Goal: Task Accomplishment & Management: Complete application form

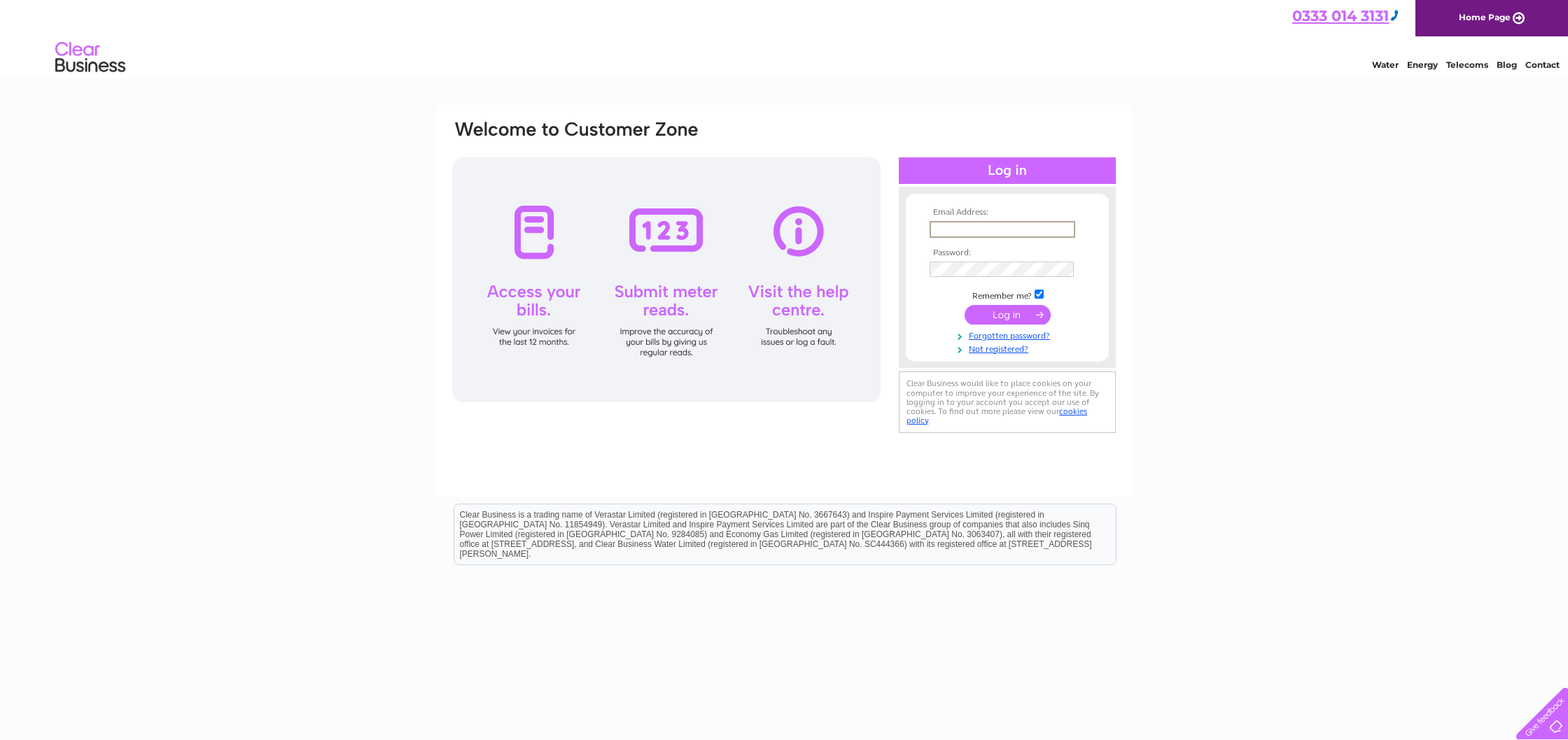
click at [956, 230] on input "text" at bounding box center [1003, 229] width 146 height 16
type input "info@soko.clinic"
click at [965, 305] on input "submit" at bounding box center [1008, 315] width 86 height 19
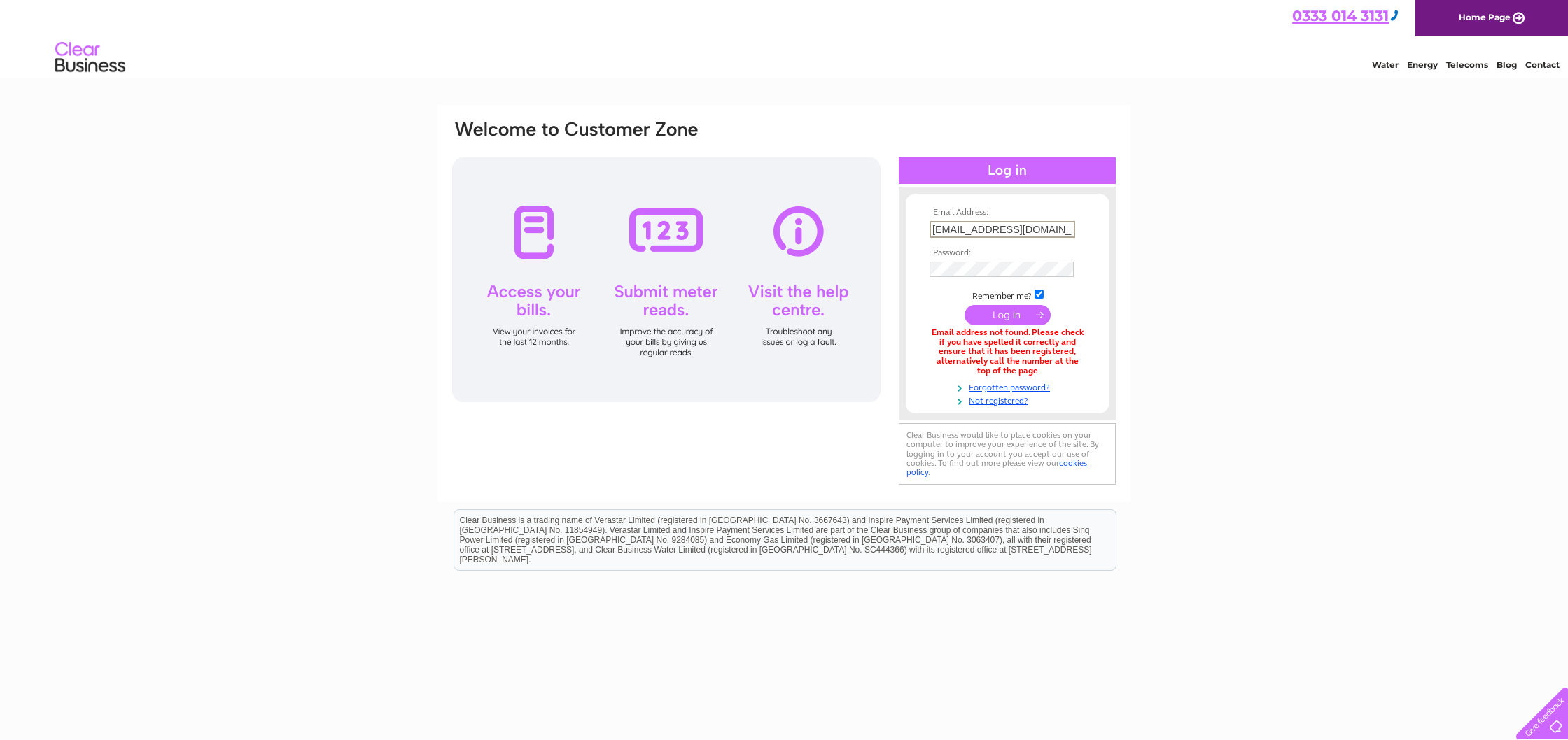
drag, startPoint x: 1013, startPoint y: 222, endPoint x: 888, endPoint y: 241, distance: 126.4
click at [888, 241] on div "Email Address: info@soko.clinic Password:" at bounding box center [784, 303] width 667 height 370
click at [1018, 272] on td at bounding box center [1007, 270] width 162 height 23
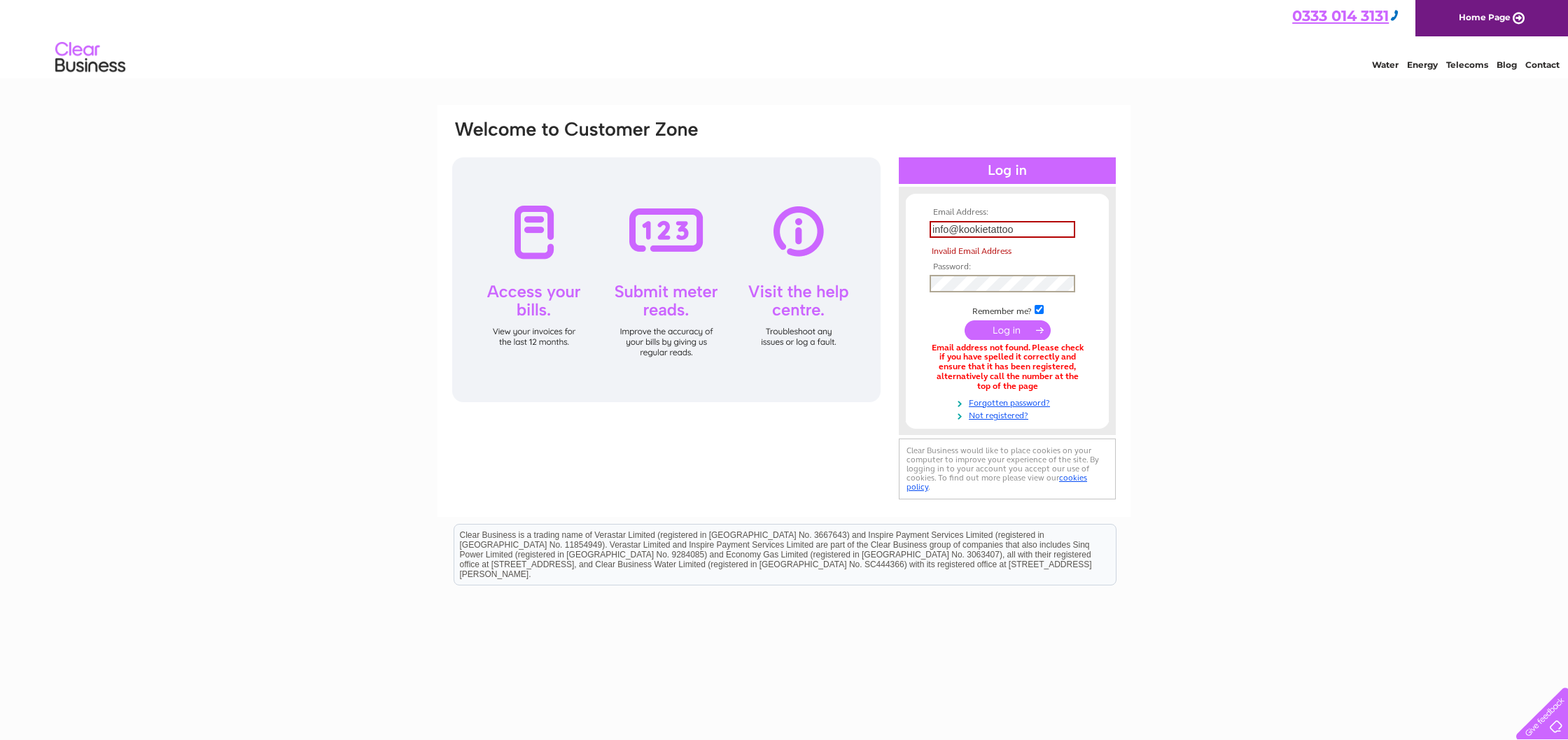
click at [1019, 229] on input "info@kookietattoo" at bounding box center [1003, 229] width 146 height 16
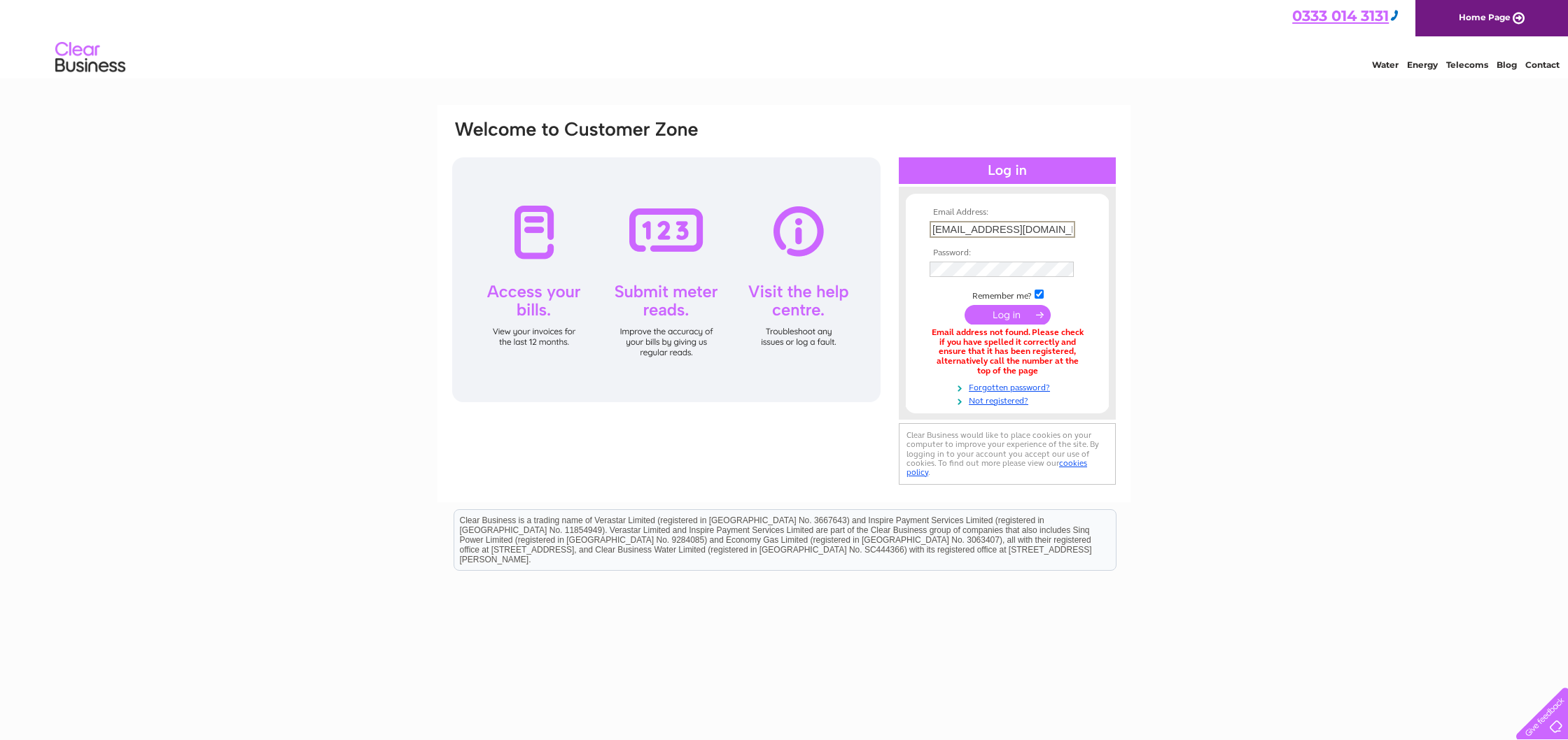
type input "[EMAIL_ADDRESS][DOMAIN_NAME]"
click at [965, 305] on input "submit" at bounding box center [1008, 315] width 86 height 19
click at [1007, 400] on link "Not registered?" at bounding box center [1009, 398] width 159 height 14
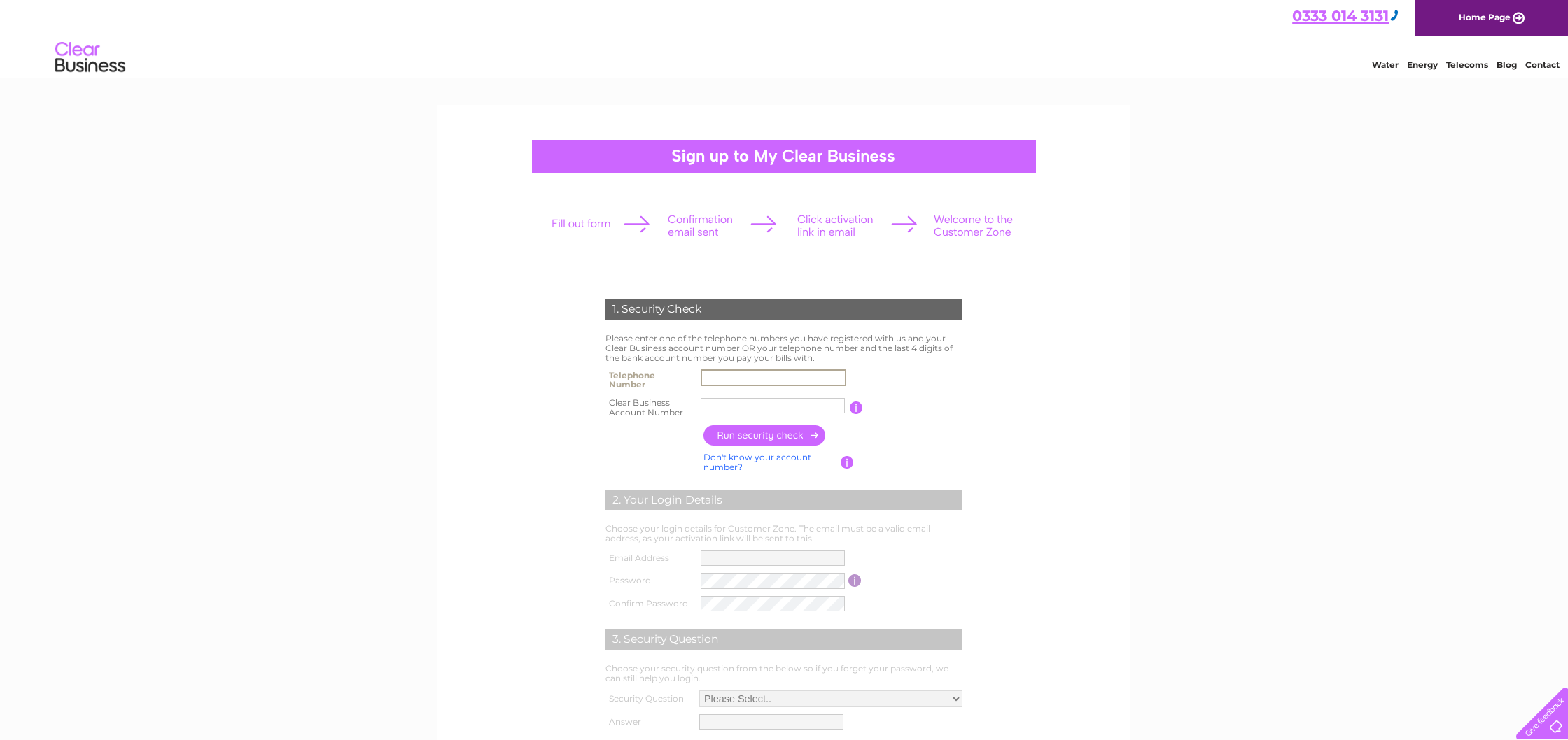
click at [718, 375] on input "text" at bounding box center [774, 378] width 146 height 16
type input "02381730267"
drag, startPoint x: 716, startPoint y: 394, endPoint x: 721, endPoint y: 403, distance: 10.3
click at [717, 395] on td at bounding box center [773, 408] width 152 height 28
click at [721, 403] on input "text" at bounding box center [773, 406] width 144 height 16
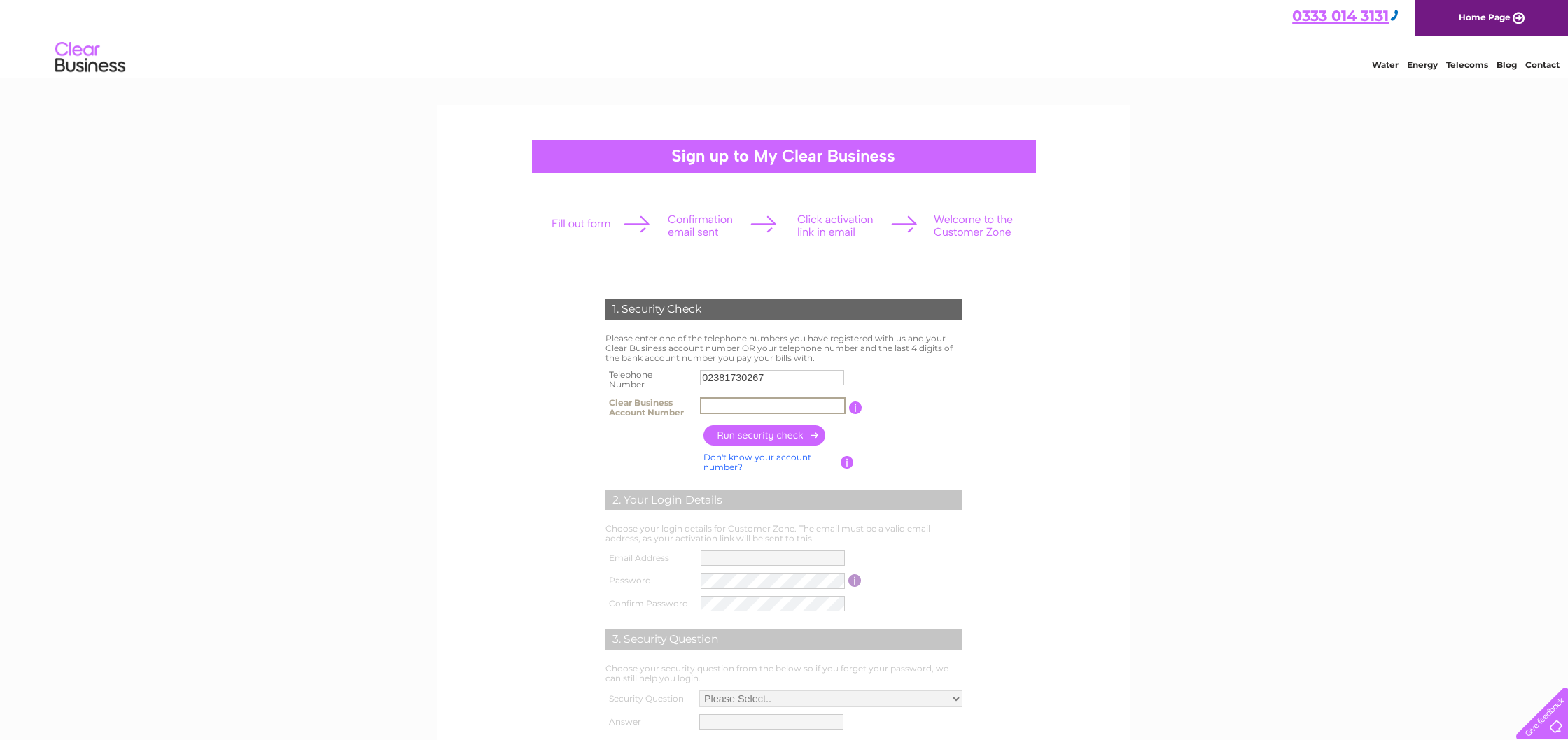
type input "SoKo CLin"
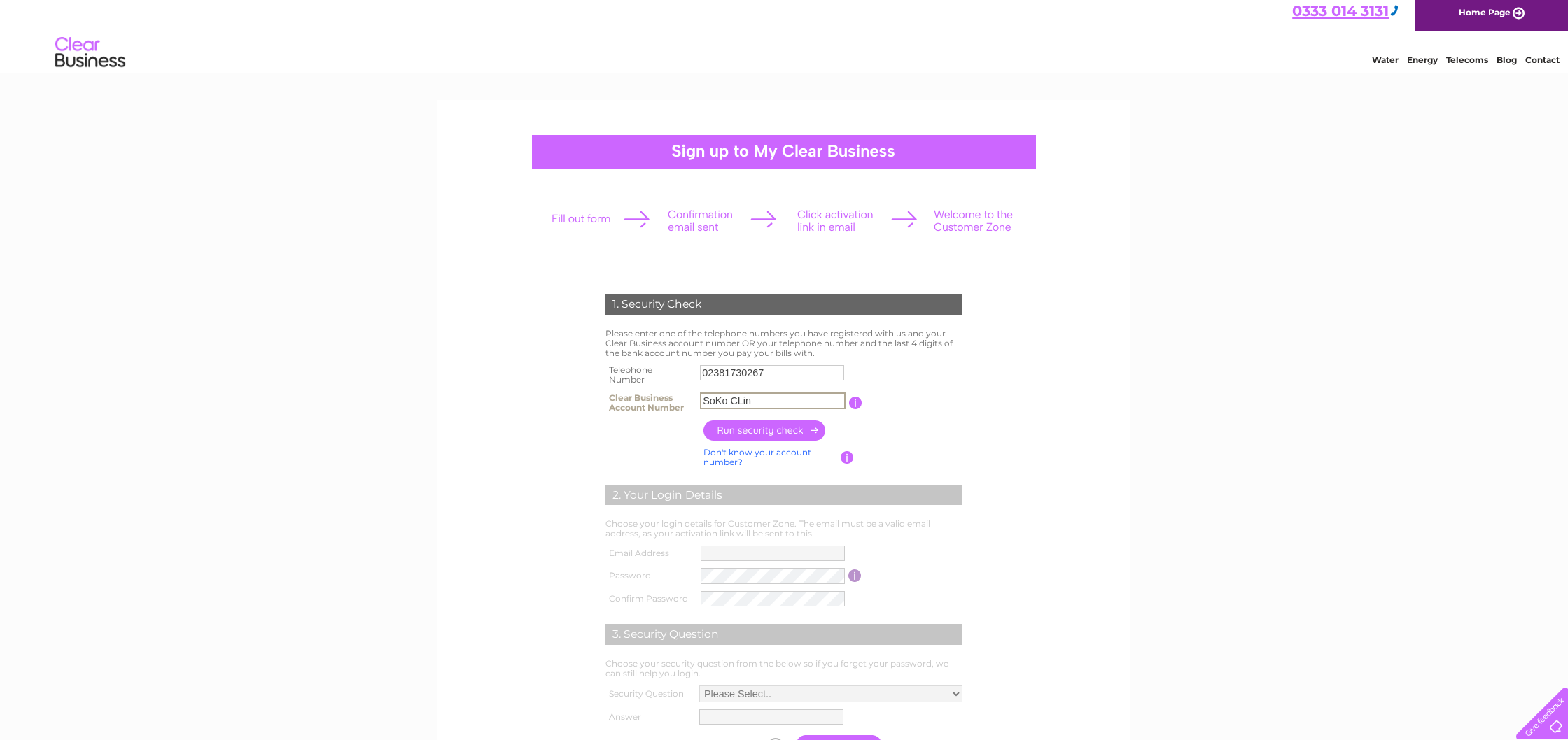
scroll to position [9, 0]
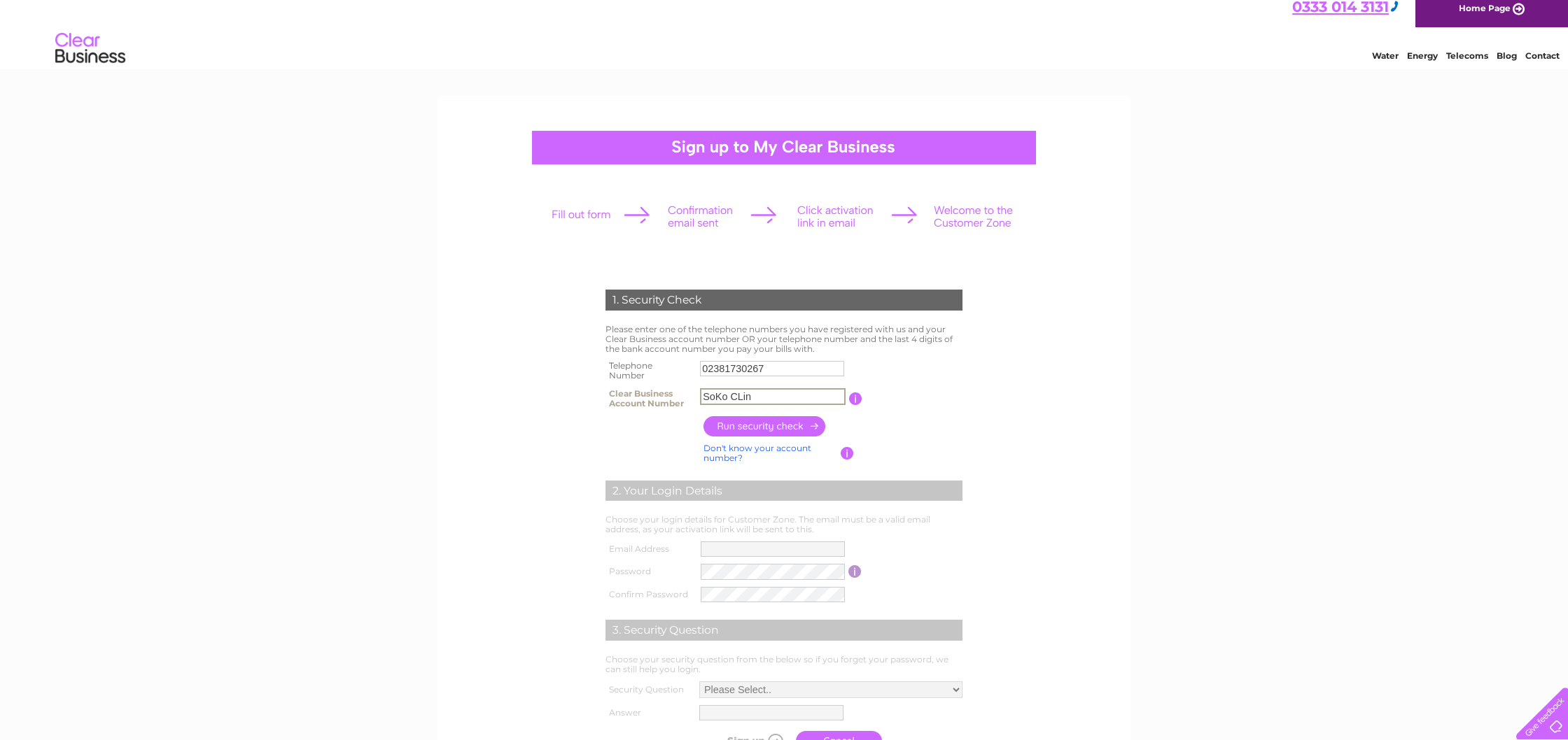
click at [860, 411] on td at bounding box center [856, 398] width 14 height 28
click at [858, 402] on input "button" at bounding box center [855, 399] width 14 height 13
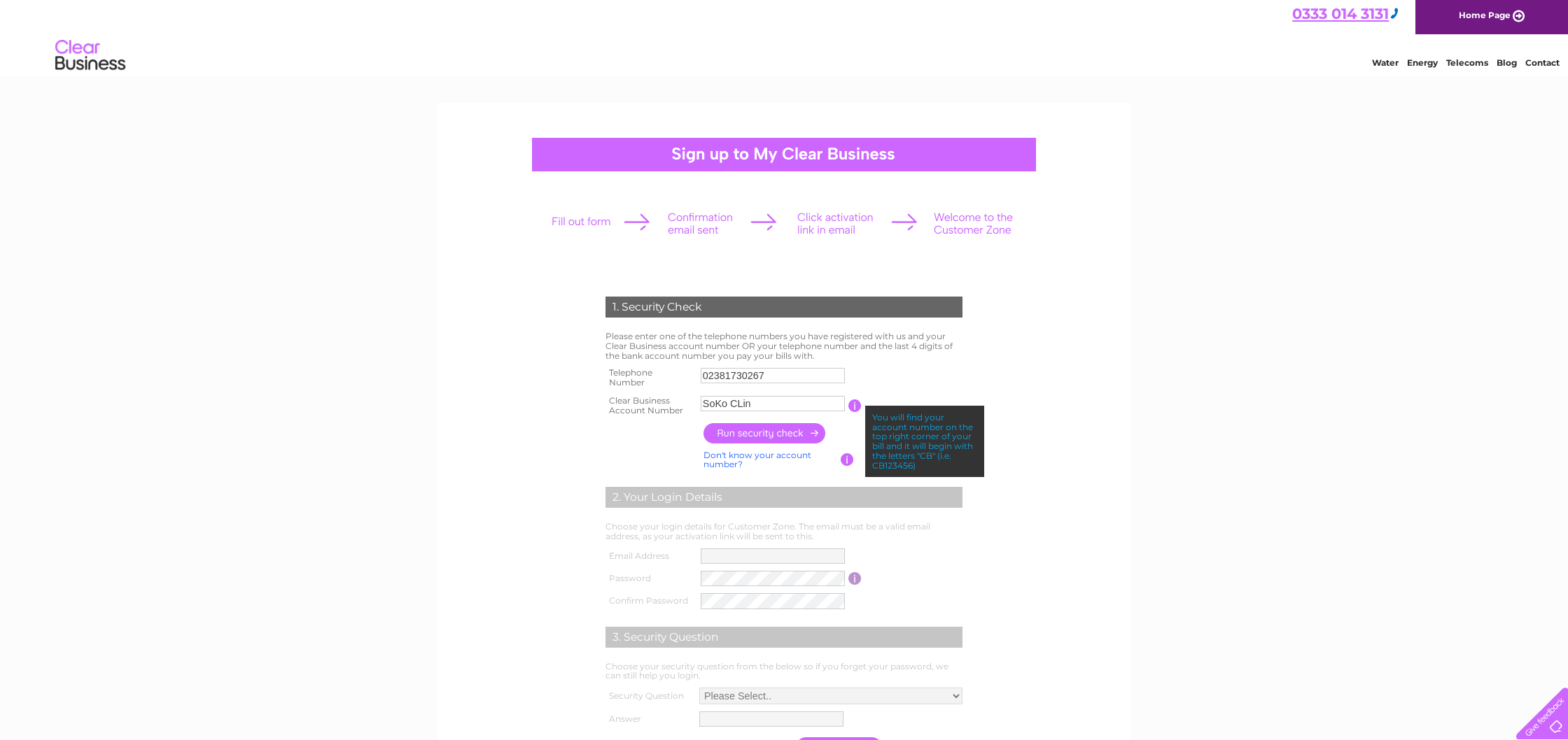
scroll to position [0, 0]
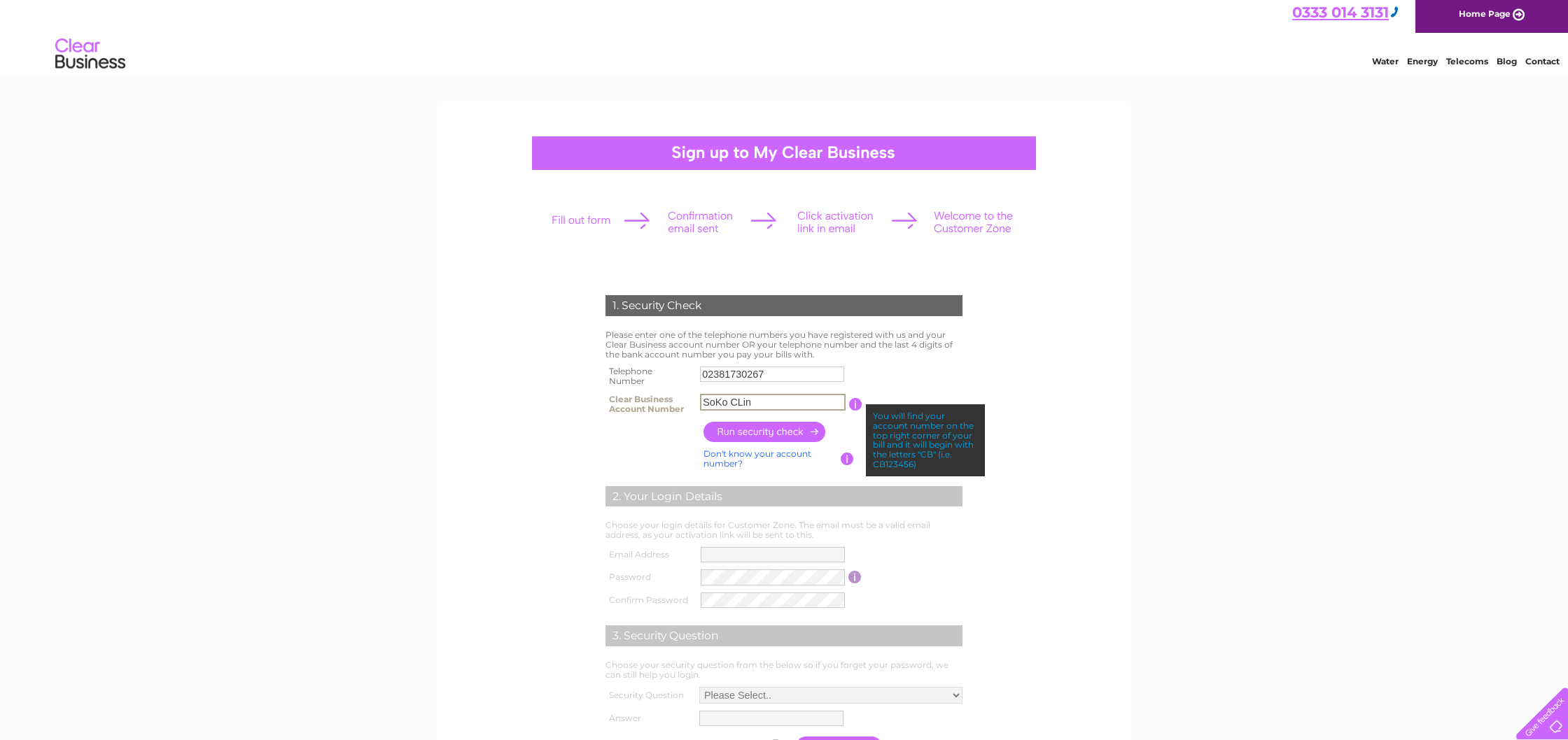
drag, startPoint x: 805, startPoint y: 410, endPoint x: 697, endPoint y: 395, distance: 109.0
click at [696, 398] on tr "Clear Business Account Number SoKo CLin You will find your account number on th…" at bounding box center [784, 404] width 364 height 28
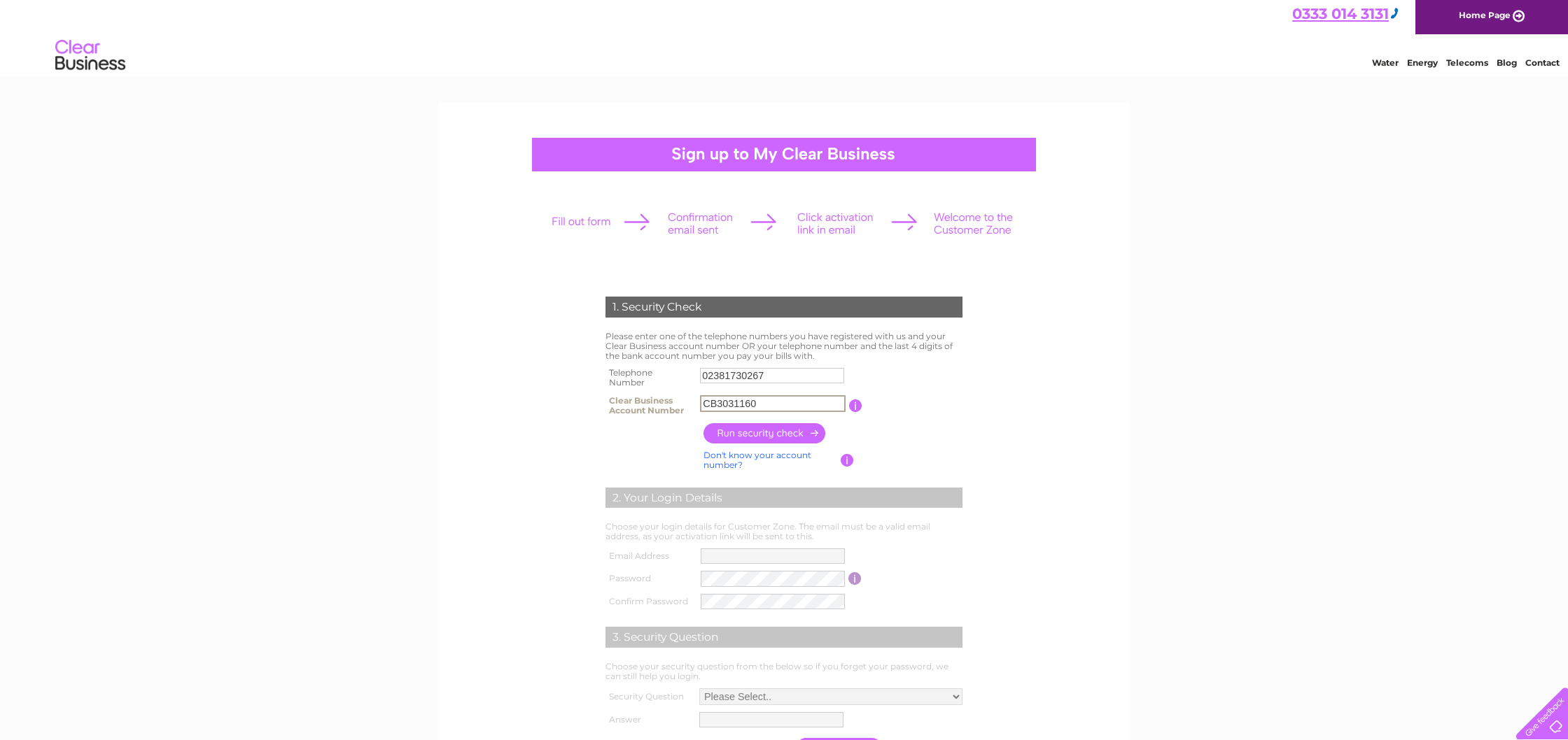
type input "CB3031160"
click at [740, 430] on input "button" at bounding box center [765, 433] width 123 height 20
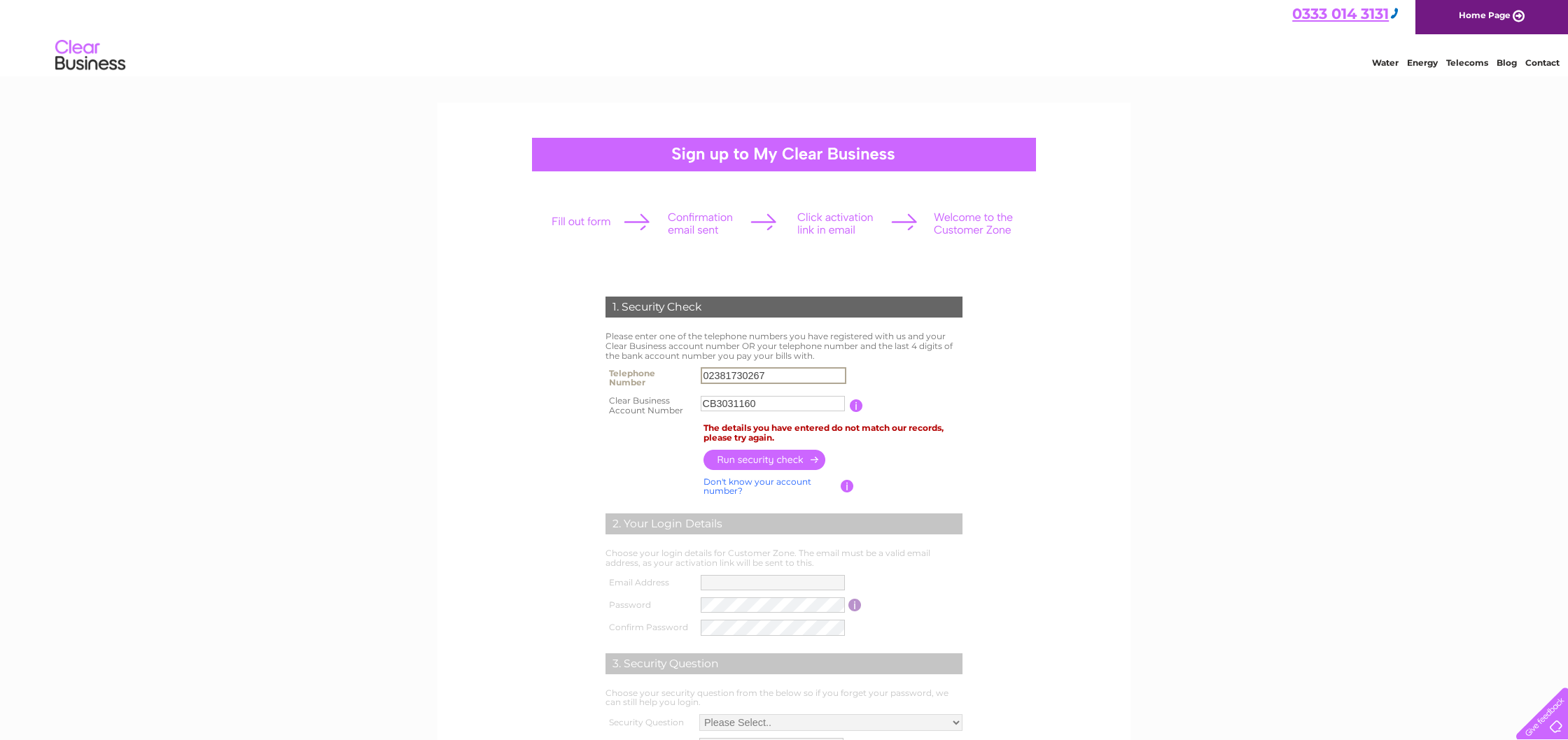
drag, startPoint x: 763, startPoint y: 375, endPoint x: 646, endPoint y: 364, distance: 117.5
click at [646, 364] on tr "Telephone Number 02381730267" at bounding box center [784, 378] width 364 height 28
type input "07"
click at [753, 405] on input "CB3031160" at bounding box center [773, 403] width 146 height 16
click at [853, 408] on input "button" at bounding box center [856, 406] width 14 height 13
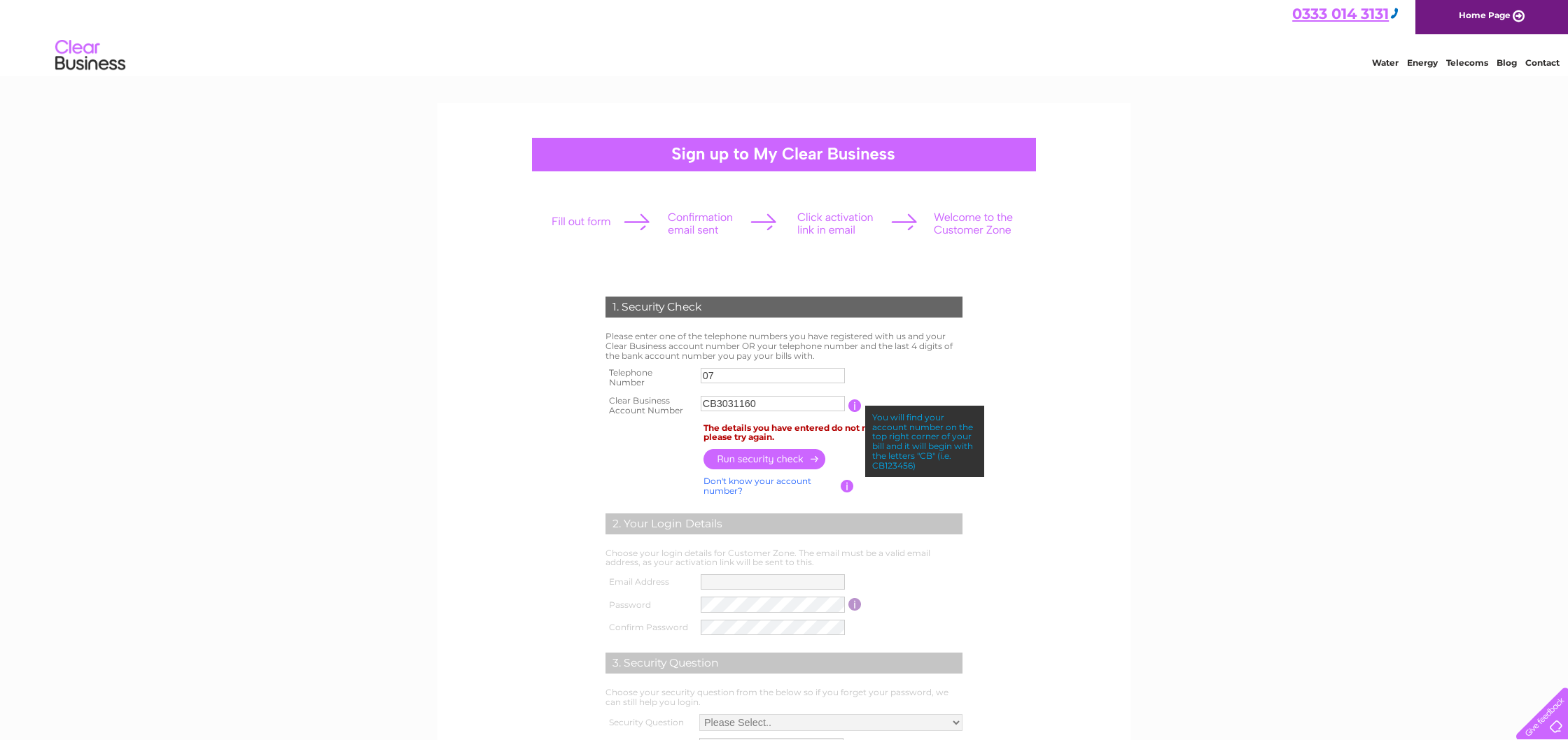
click at [753, 403] on input "CB3031160" at bounding box center [773, 404] width 144 height 16
click at [715, 404] on input "CB3031160" at bounding box center [773, 403] width 146 height 16
click at [749, 406] on input "3031160" at bounding box center [773, 403] width 146 height 16
type input "30311601"
click at [731, 376] on input "07" at bounding box center [774, 375] width 146 height 16
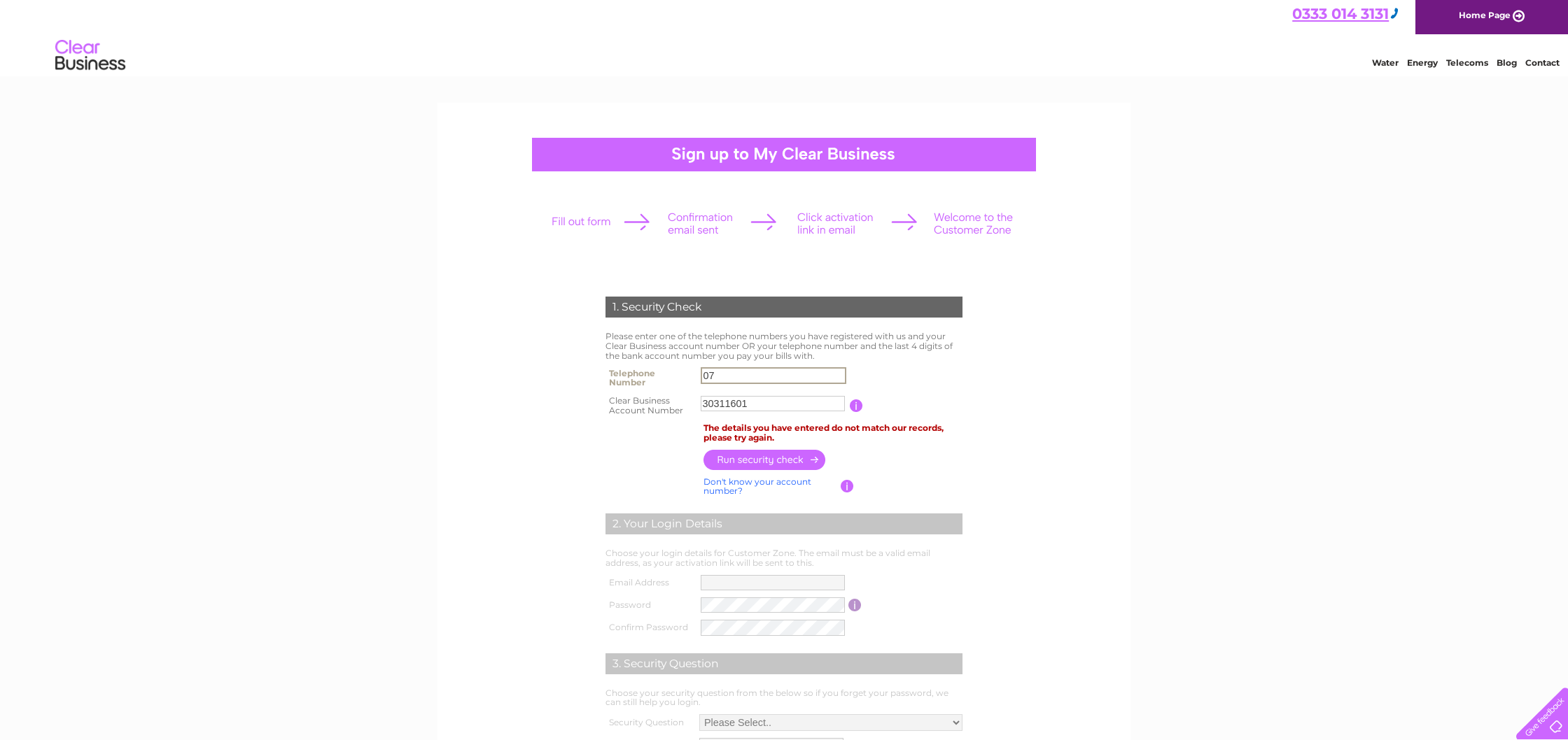
type input "07704066579"
click at [770, 455] on input "button" at bounding box center [765, 460] width 123 height 20
drag, startPoint x: 775, startPoint y: 378, endPoint x: 617, endPoint y: 375, distance: 158.0
click at [614, 375] on tr "Telephone Number 07704066579" at bounding box center [784, 378] width 364 height 28
type input "07939117799"
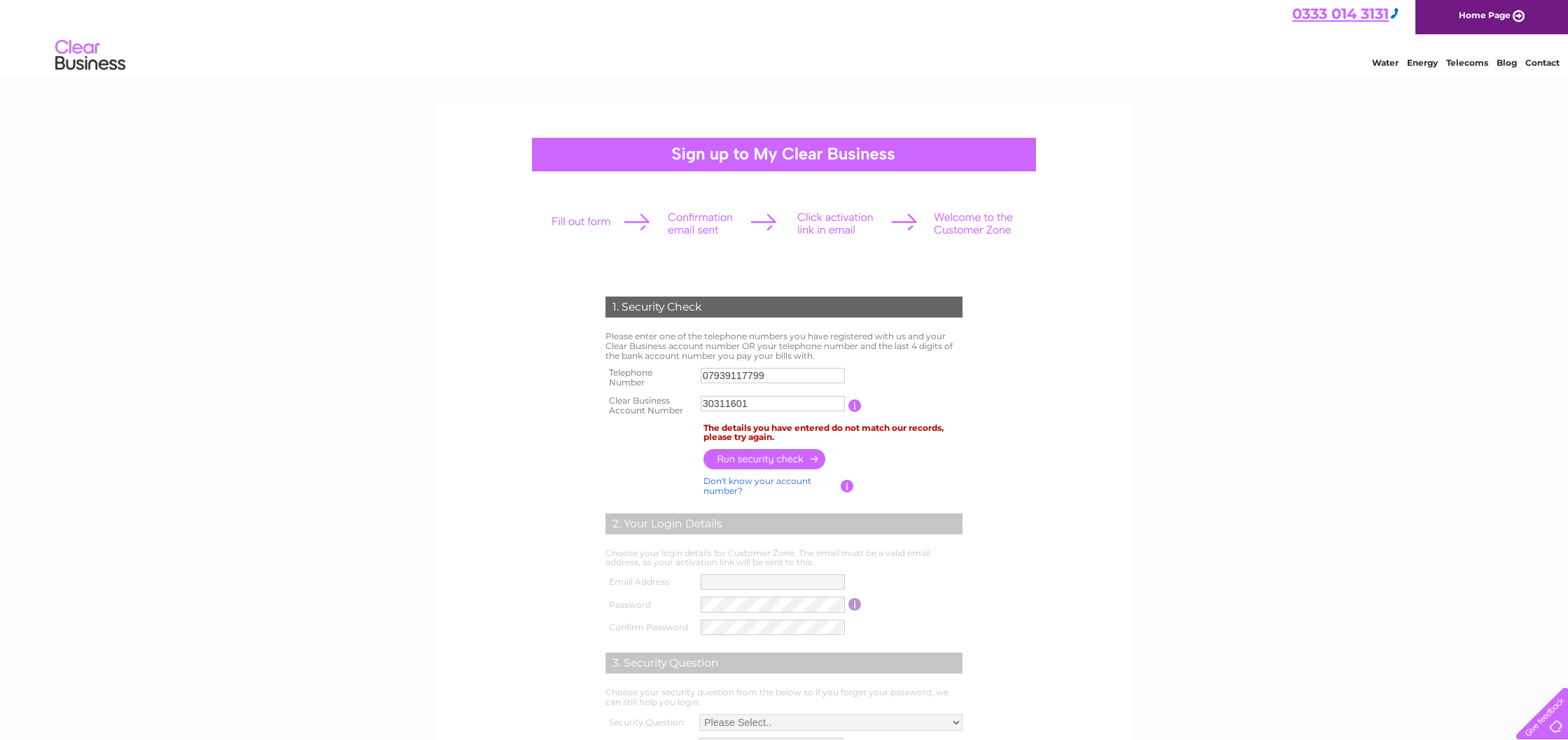
click at [752, 458] on input "button" at bounding box center [765, 459] width 123 height 20
drag, startPoint x: 797, startPoint y: 375, endPoint x: 688, endPoint y: 371, distance: 109.1
click at [688, 371] on tr "Telephone Number 07939117799" at bounding box center [784, 378] width 364 height 28
type input "02381730267"
click at [786, 463] on input "button" at bounding box center [765, 460] width 123 height 20
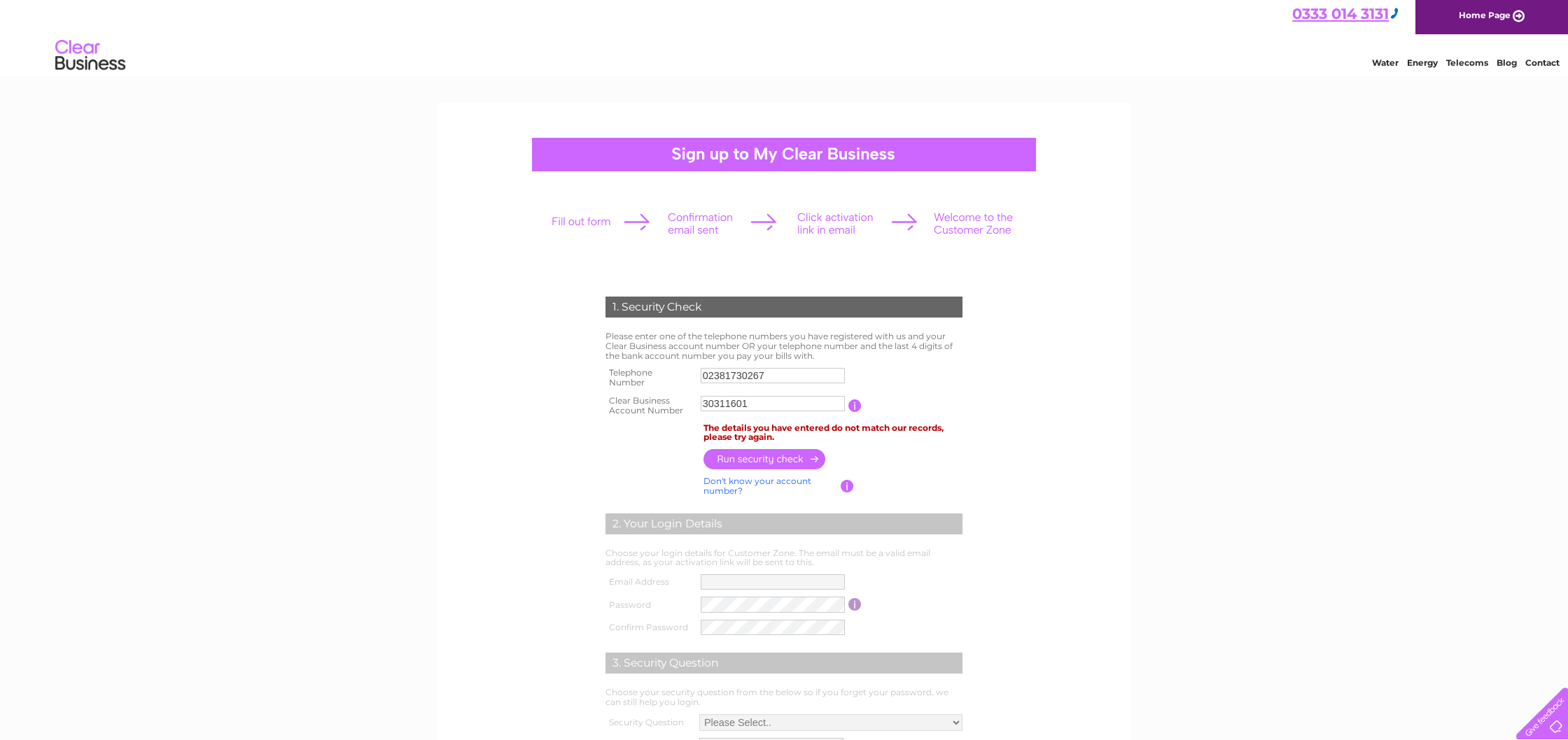
click at [739, 483] on link "Don't know your account number?" at bounding box center [758, 485] width 108 height 20
click at [708, 409] on input "text" at bounding box center [710, 404] width 18 height 16
click at [747, 478] on link "Don't know your bank account number?" at bounding box center [769, 486] width 131 height 20
click at [859, 406] on input "button" at bounding box center [855, 406] width 14 height 13
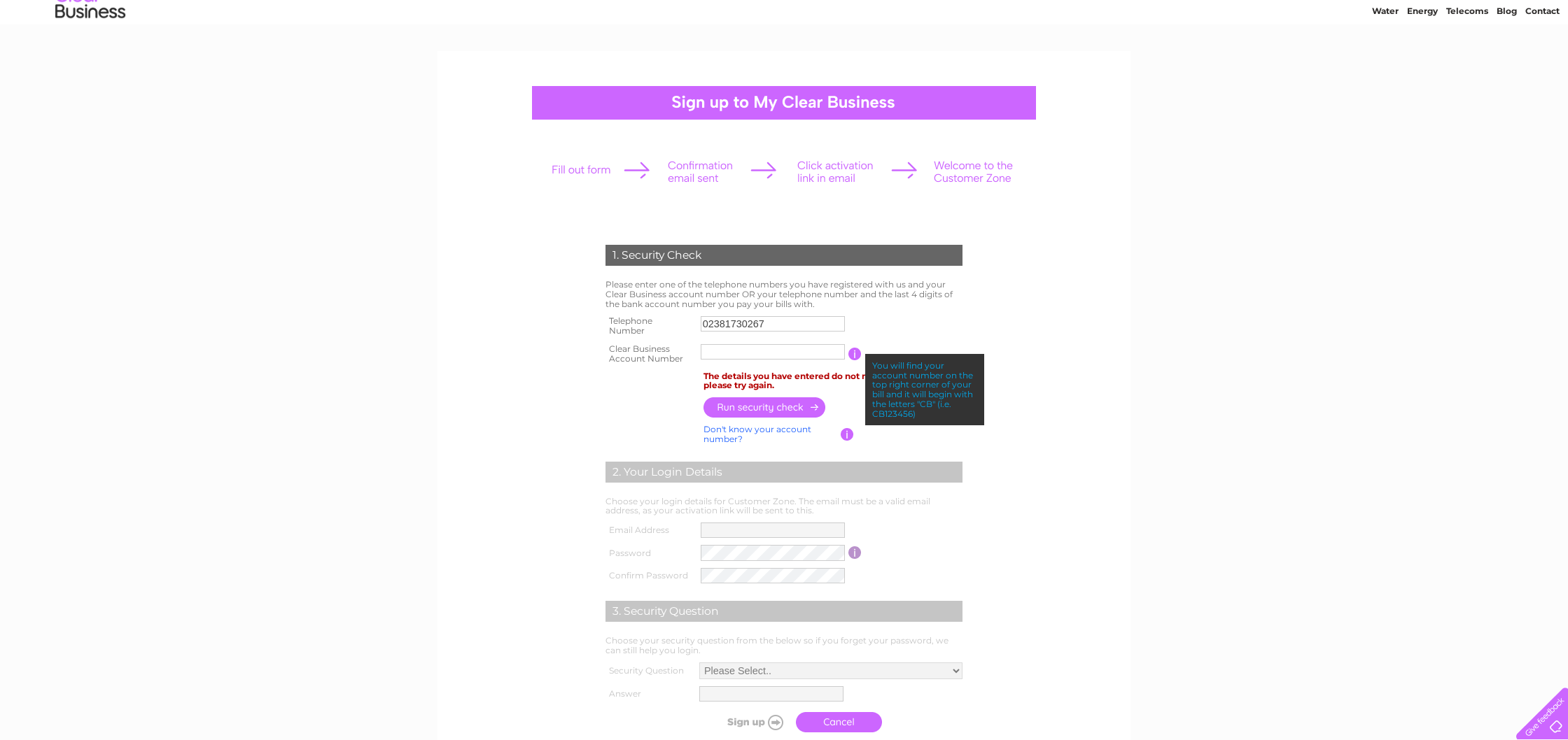
scroll to position [0, 0]
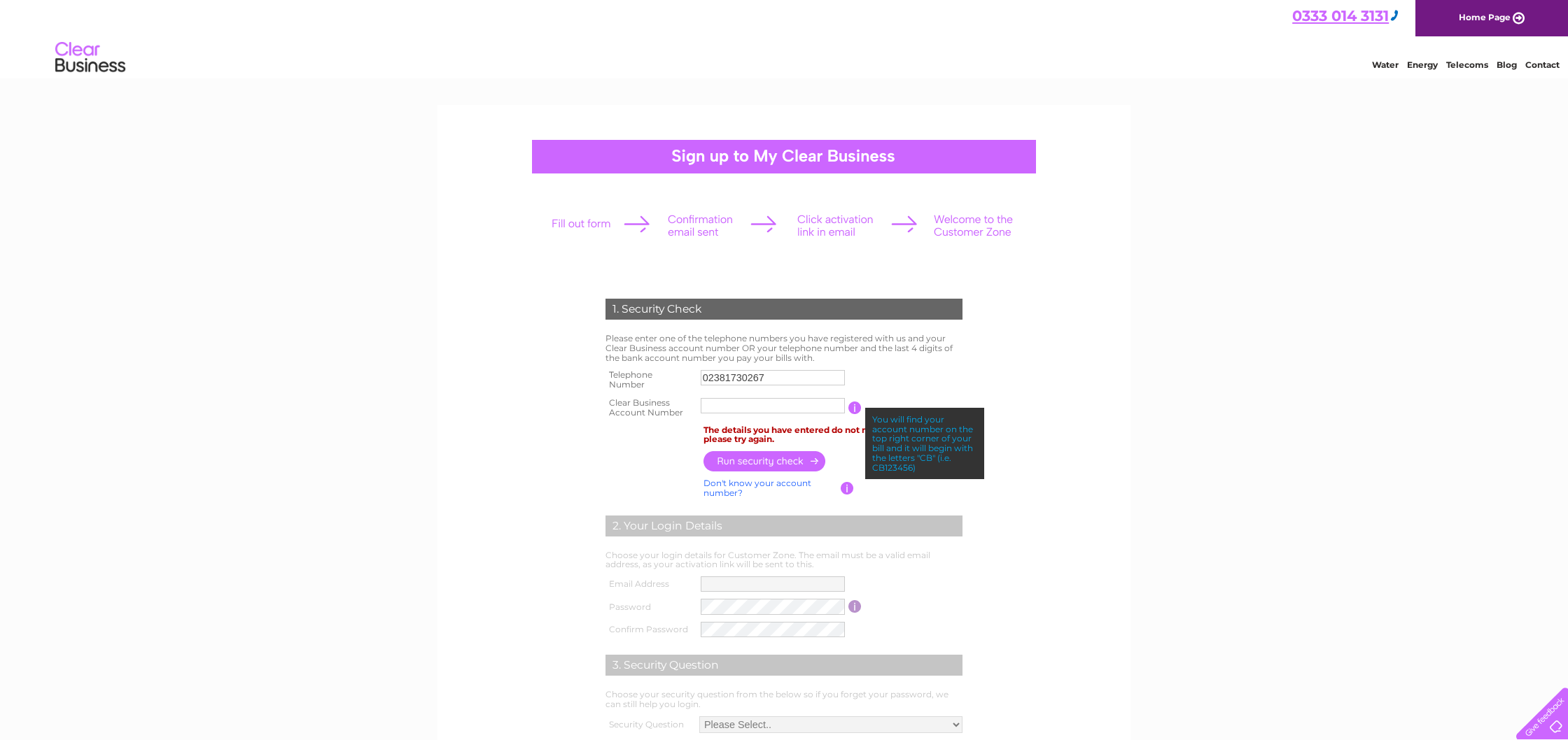
click at [1022, 418] on form "1. Security Check Please enter one of the telephone numbers you have registered…" at bounding box center [784, 546] width 667 height 551
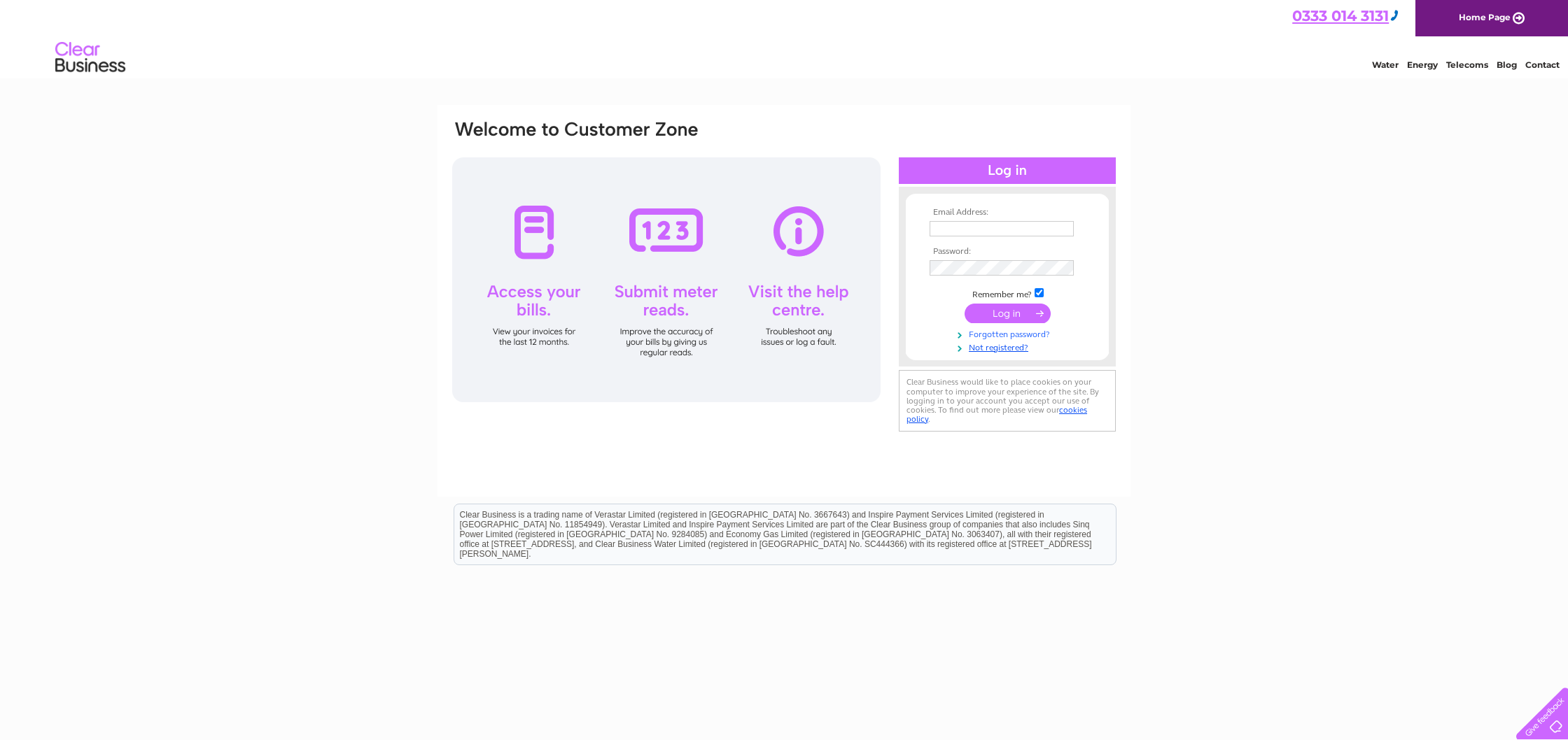
click at [1004, 334] on link "Forgotten password?" at bounding box center [1009, 333] width 159 height 14
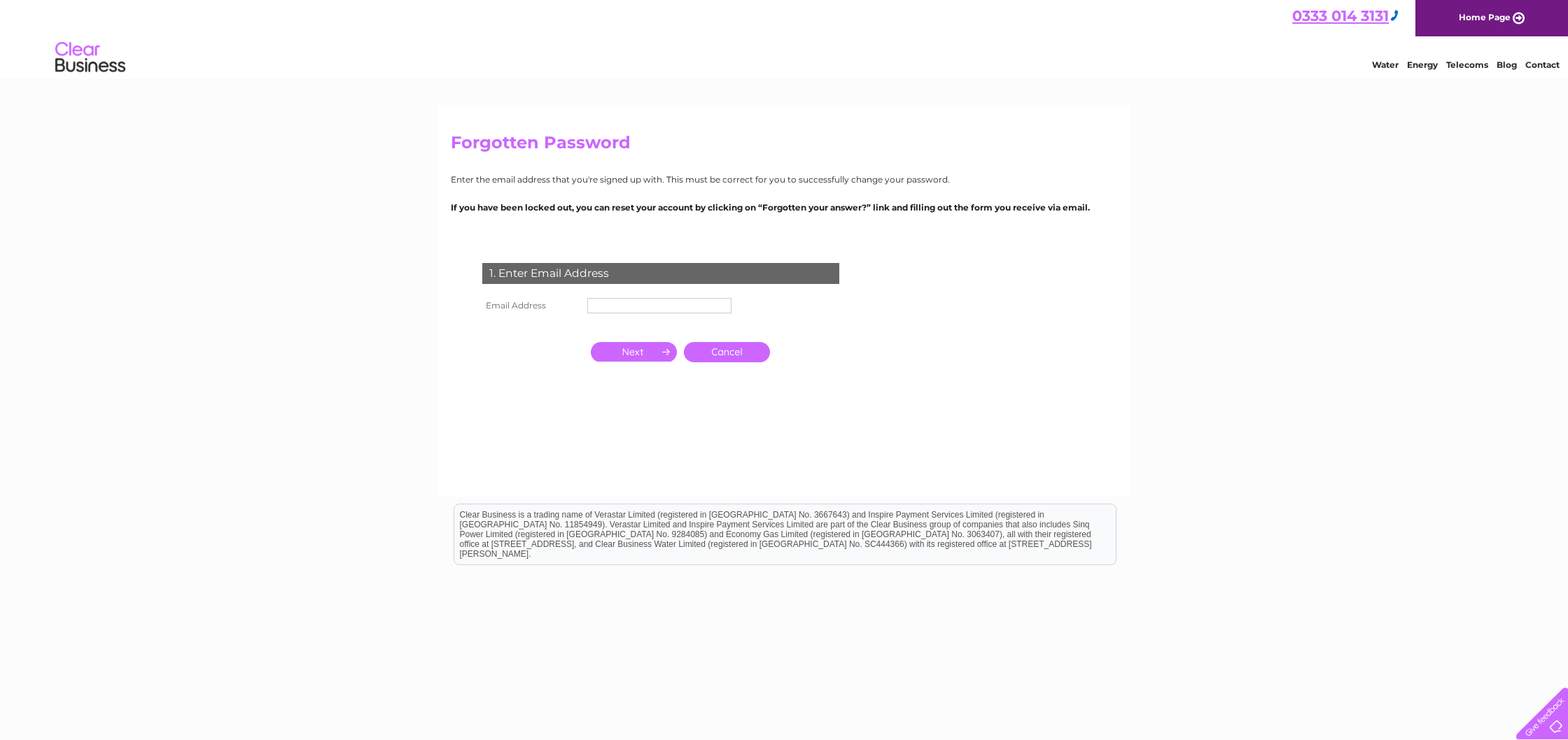
click at [642, 307] on input "text" at bounding box center [660, 306] width 144 height 16
type input "[EMAIL_ADDRESS][DOMAIN_NAME]"
click at [665, 355] on input "button" at bounding box center [634, 352] width 86 height 19
drag, startPoint x: 672, startPoint y: 305, endPoint x: 571, endPoint y: 301, distance: 101.1
click at [571, 301] on tr "Email Address [EMAIL_ADDRESS][DOMAIN_NAME]" at bounding box center [607, 306] width 258 height 24
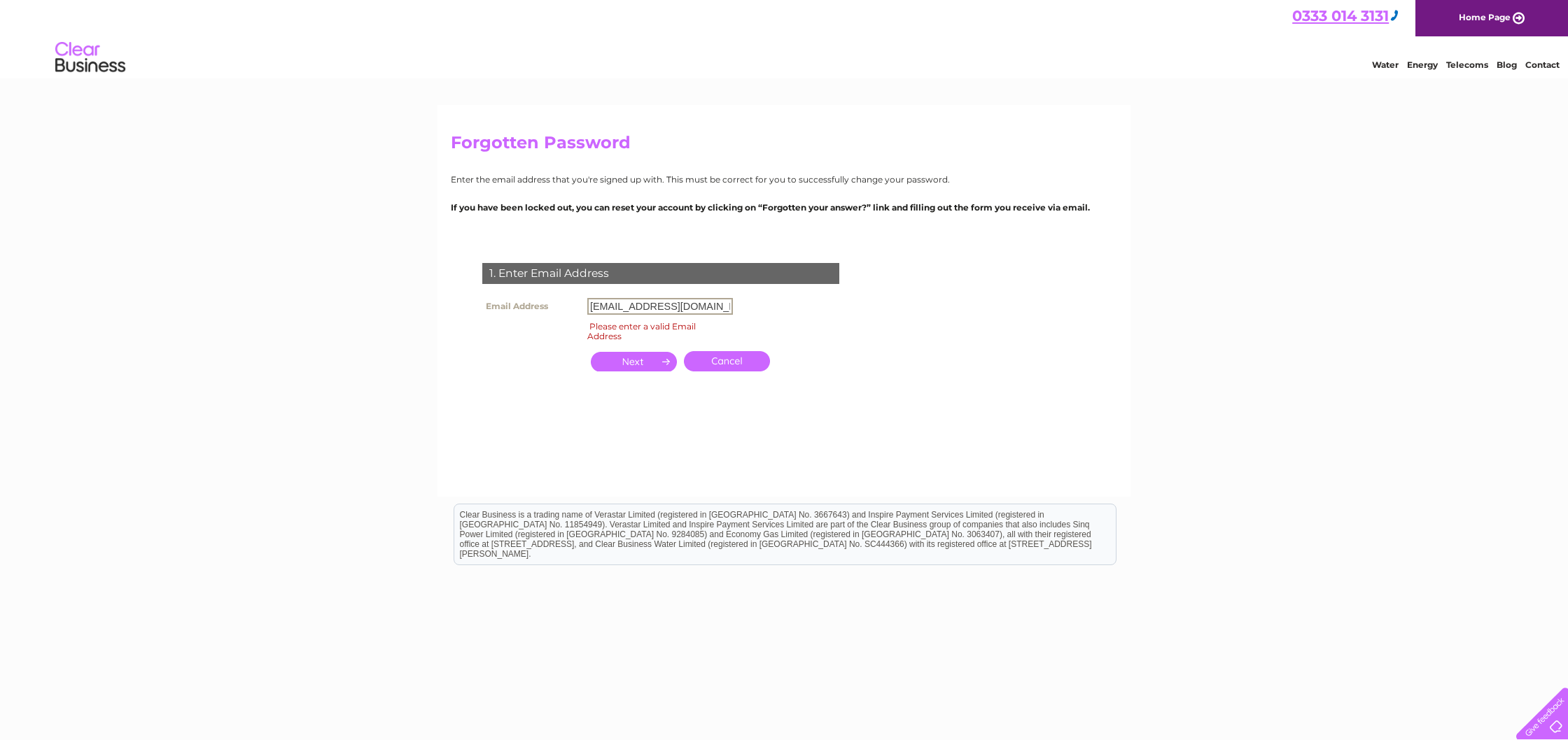
click at [629, 360] on input "button" at bounding box center [634, 361] width 86 height 19
drag, startPoint x: 675, startPoint y: 305, endPoint x: 484, endPoint y: 292, distance: 191.4
click at [484, 292] on div "1. Enter Email Address Email Address rosamund.connor59@hotmail.co.uk Email addr…" at bounding box center [663, 340] width 426 height 182
type input "a"
type input "info@kookietattoo.com"
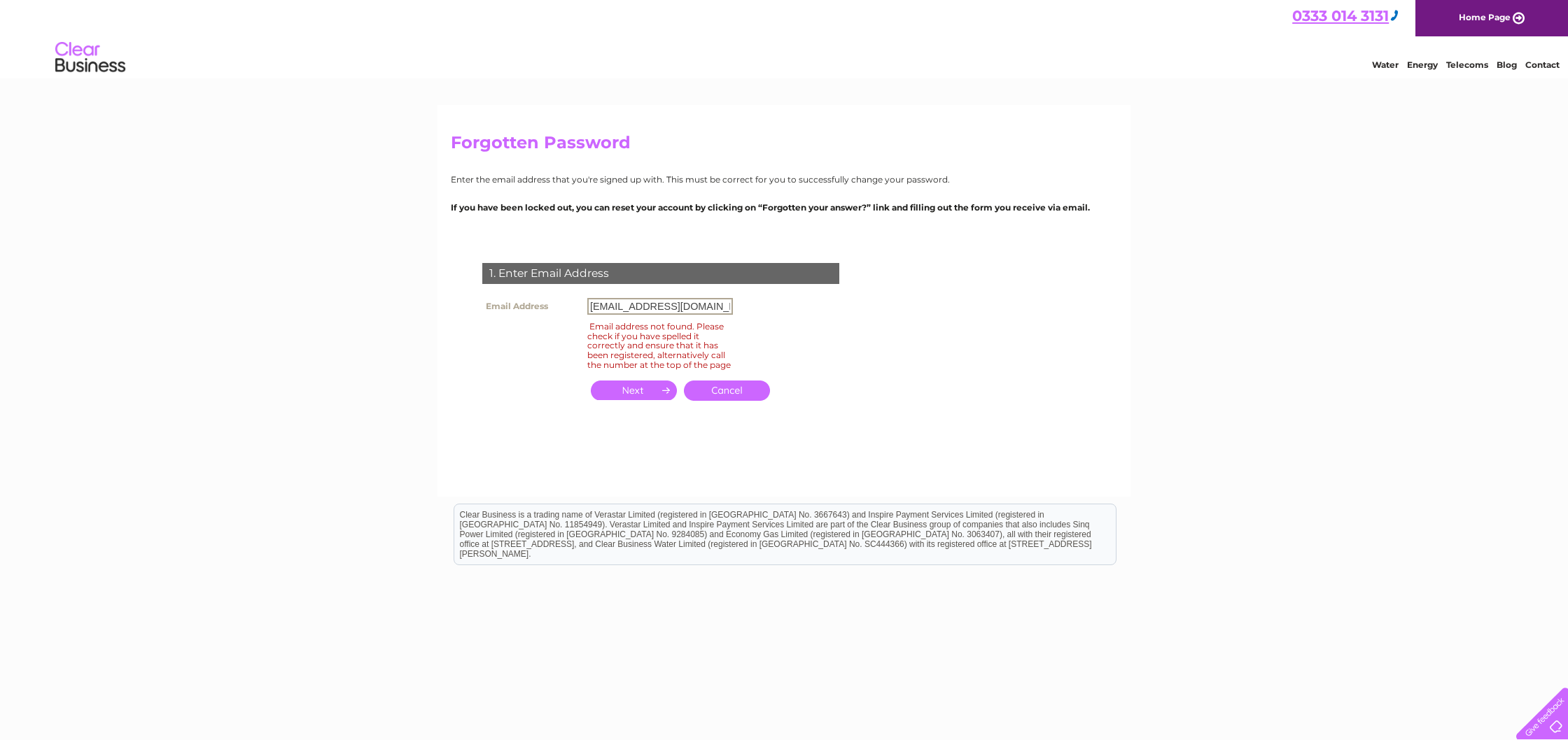
click at [654, 400] on input "button" at bounding box center [634, 390] width 86 height 19
drag, startPoint x: 660, startPoint y: 305, endPoint x: 494, endPoint y: 290, distance: 166.7
click at [494, 290] on div "1. Enter Email Address Email Address info@kookietattoo.com Email address not fo…" at bounding box center [663, 340] width 426 height 182
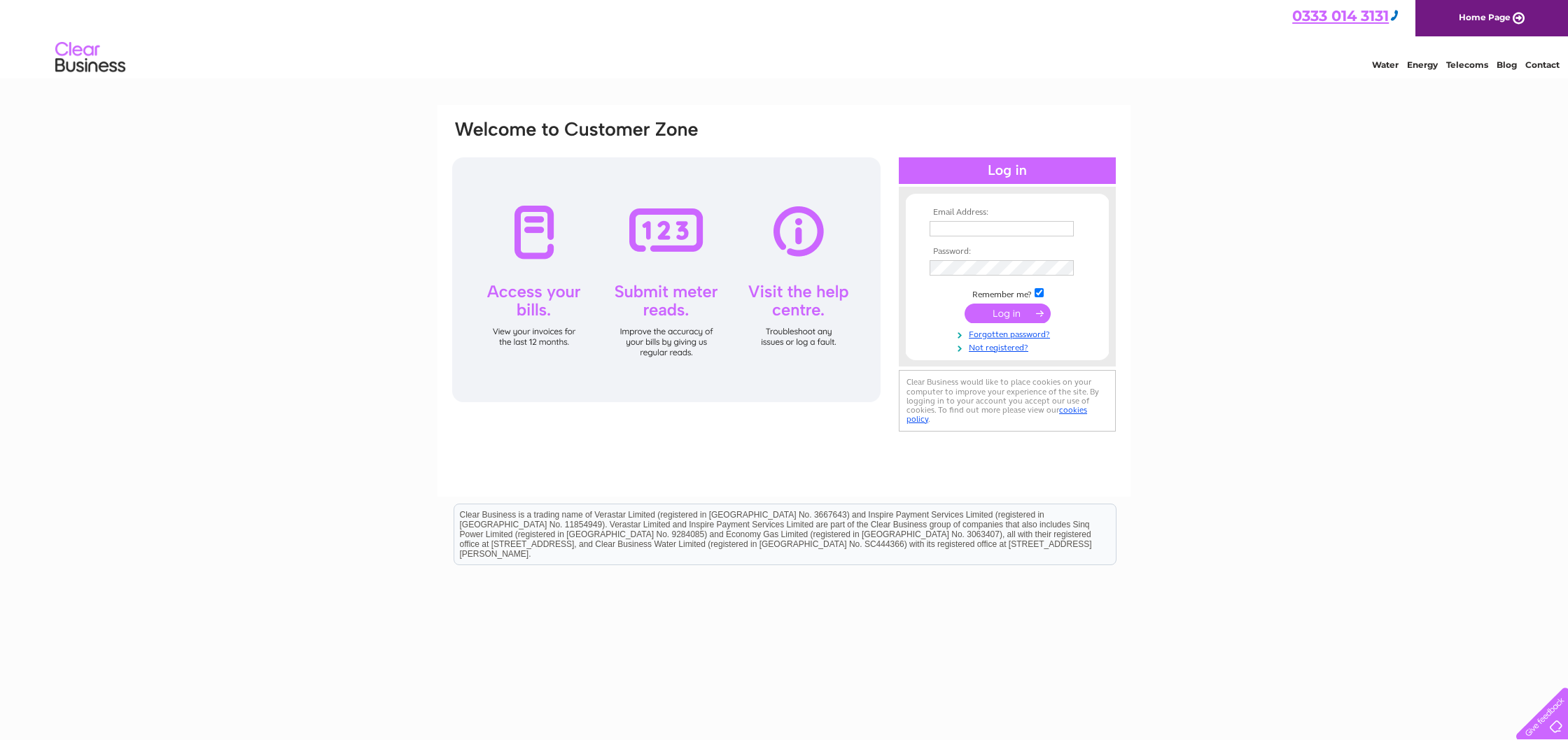
click at [1024, 227] on input "text" at bounding box center [1002, 229] width 144 height 16
type input "info@soko.clinic"
click at [996, 348] on link "Not registered?" at bounding box center [1009, 348] width 159 height 14
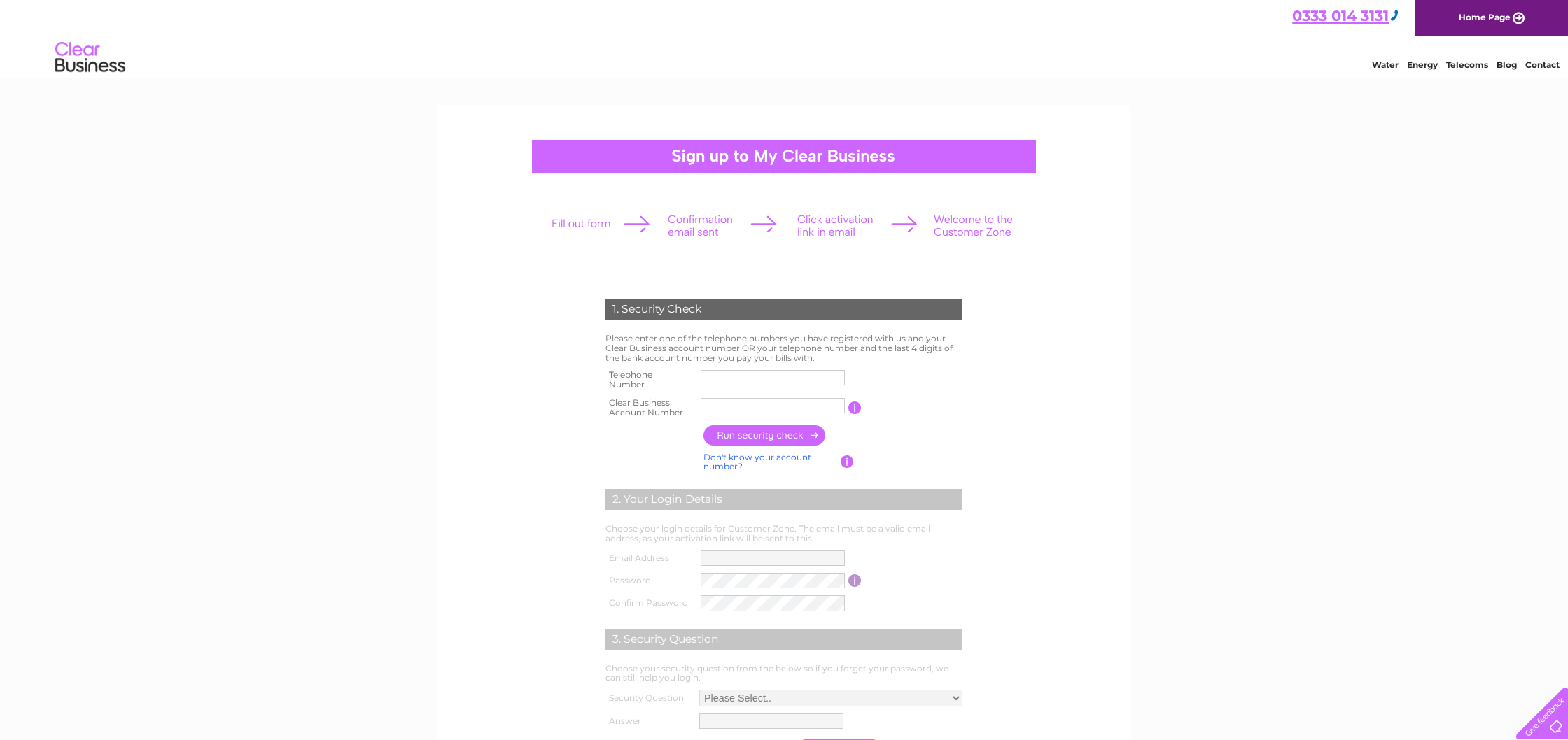
click at [730, 376] on input "text" at bounding box center [773, 378] width 144 height 16
type input "02381730267"
click at [720, 407] on input "text" at bounding box center [773, 405] width 146 height 16
paste input "30311601"
type input "30311601"
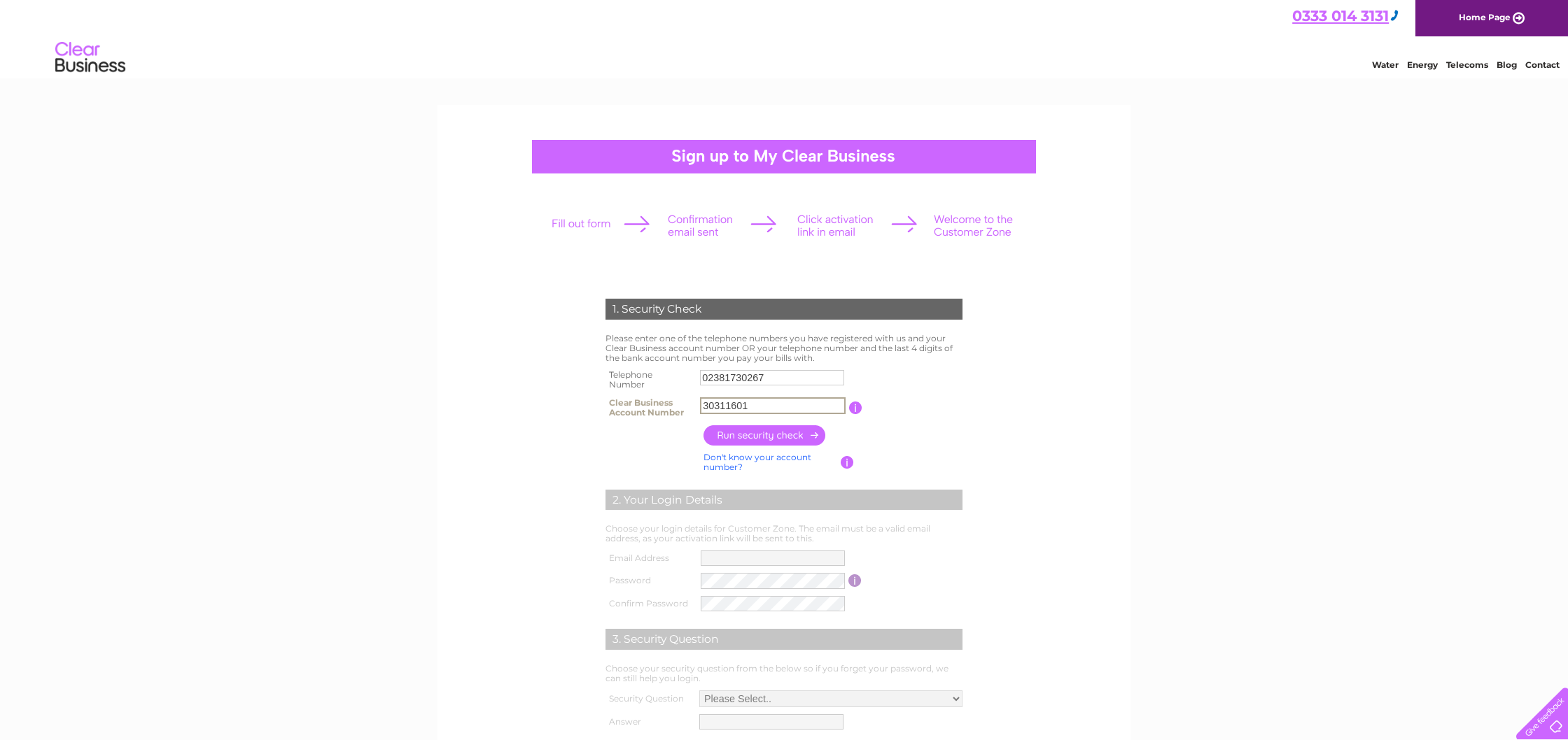
click at [770, 431] on input "button" at bounding box center [765, 435] width 123 height 20
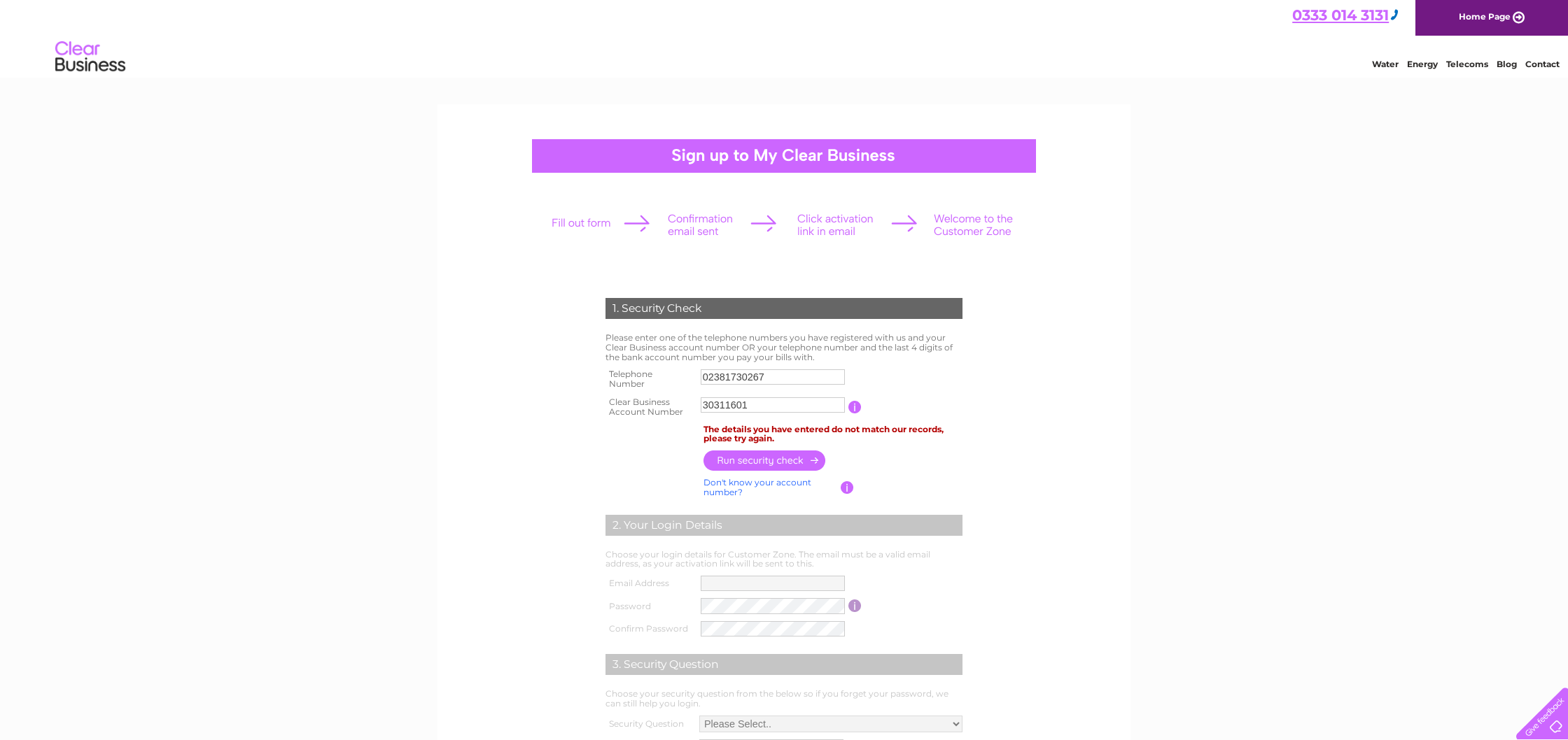
click at [805, 437] on td "The details you have entered do not match our records, please try again." at bounding box center [833, 434] width 266 height 26
drag, startPoint x: 778, startPoint y: 373, endPoint x: 681, endPoint y: 368, distance: 97.1
click at [681, 368] on tr "Telephone Number 02381730267" at bounding box center [784, 379] width 364 height 28
type input "07900901933"
click at [797, 463] on input "button" at bounding box center [765, 461] width 123 height 20
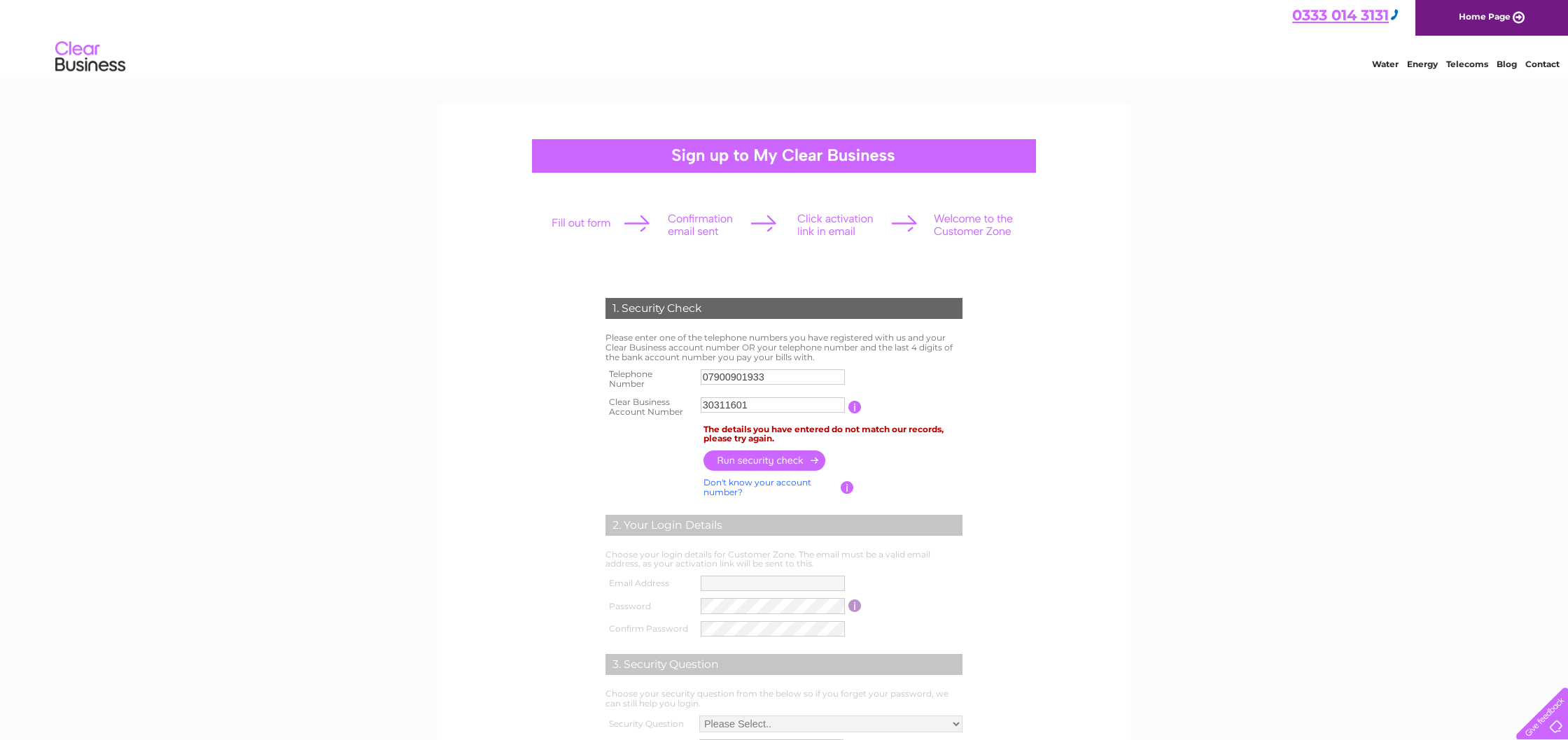
drag, startPoint x: 776, startPoint y: 379, endPoint x: 646, endPoint y: 379, distance: 130.0
click at [646, 379] on tr "Telephone Number 07900901933" at bounding box center [784, 379] width 364 height 28
type input "07930224907"
click at [757, 458] on input "button" at bounding box center [765, 461] width 123 height 20
